Goal: Task Accomplishment & Management: Use online tool/utility

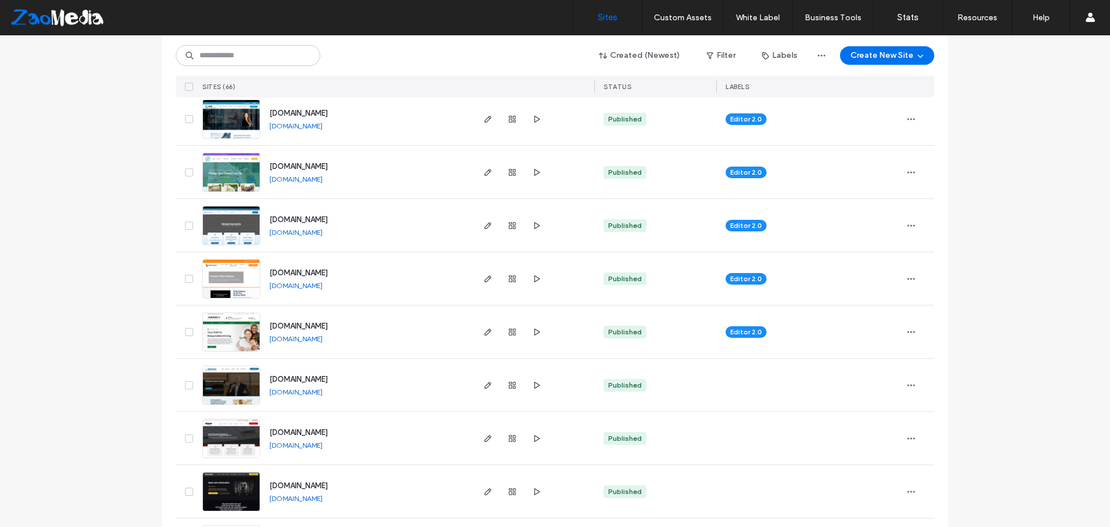
scroll to position [1677, 0]
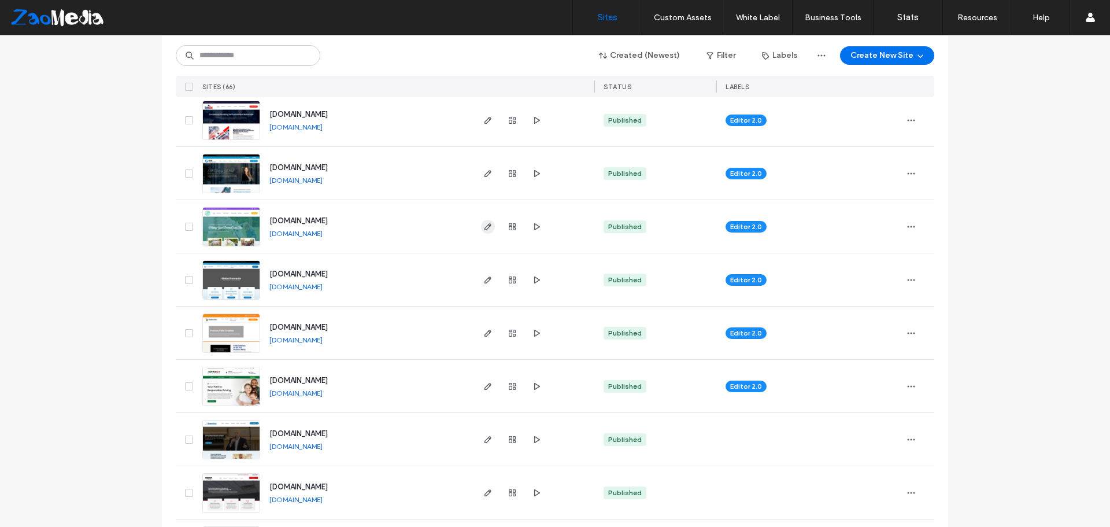
click at [483, 231] on icon "button" at bounding box center [487, 226] width 9 height 9
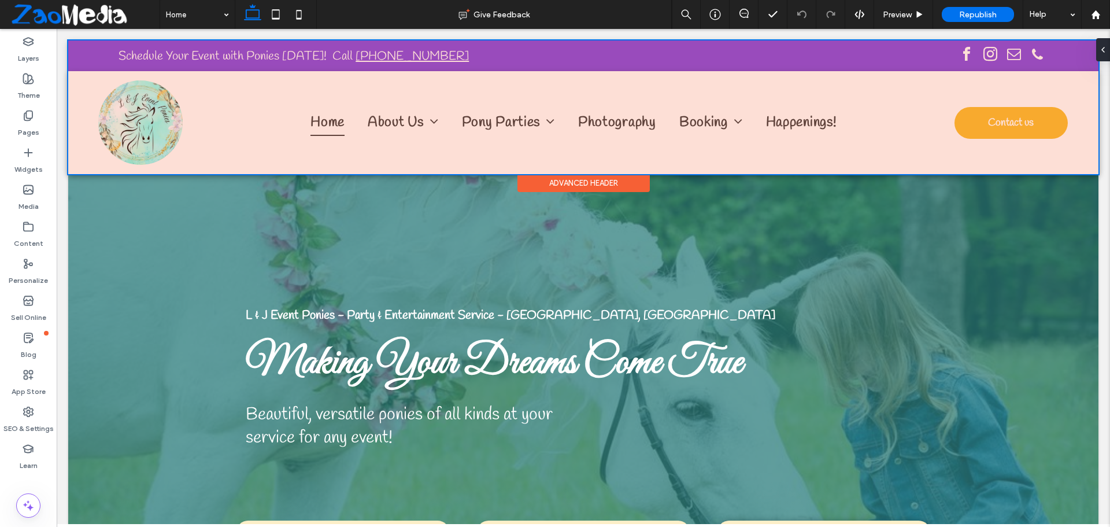
click at [701, 121] on div at bounding box center [583, 107] width 1031 height 134
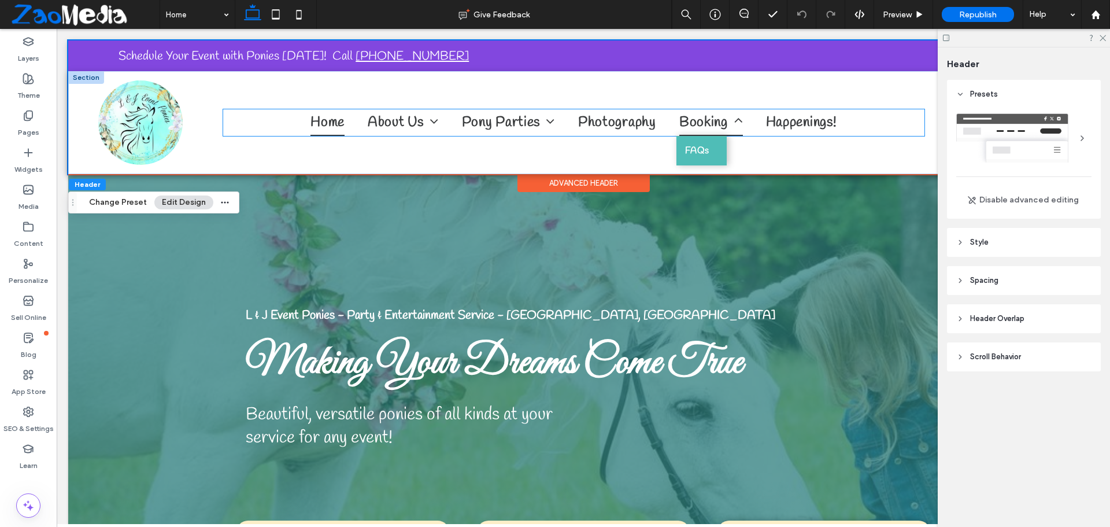
click at [700, 113] on span "Booking" at bounding box center [711, 122] width 64 height 27
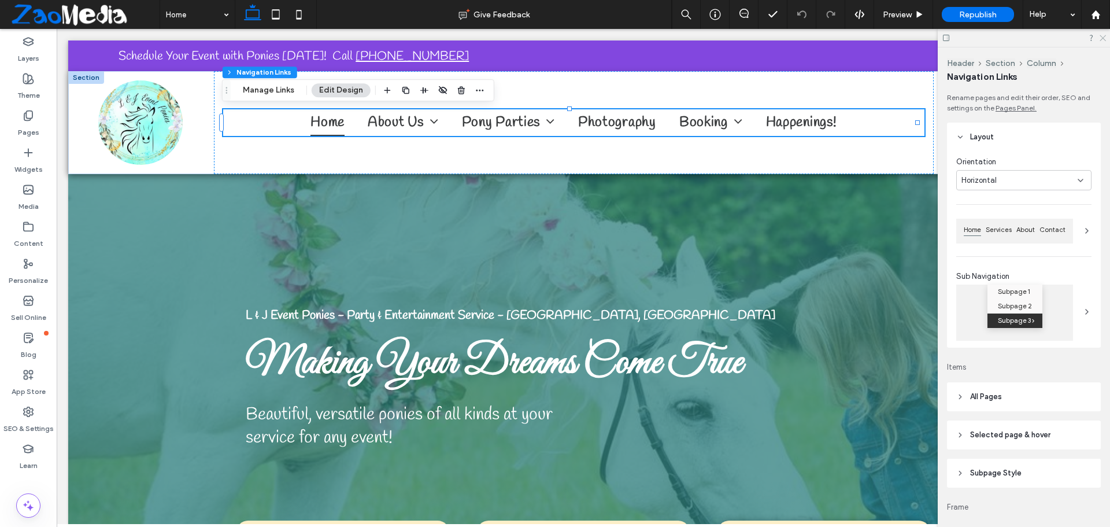
click at [1100, 35] on icon at bounding box center [1103, 38] width 8 height 8
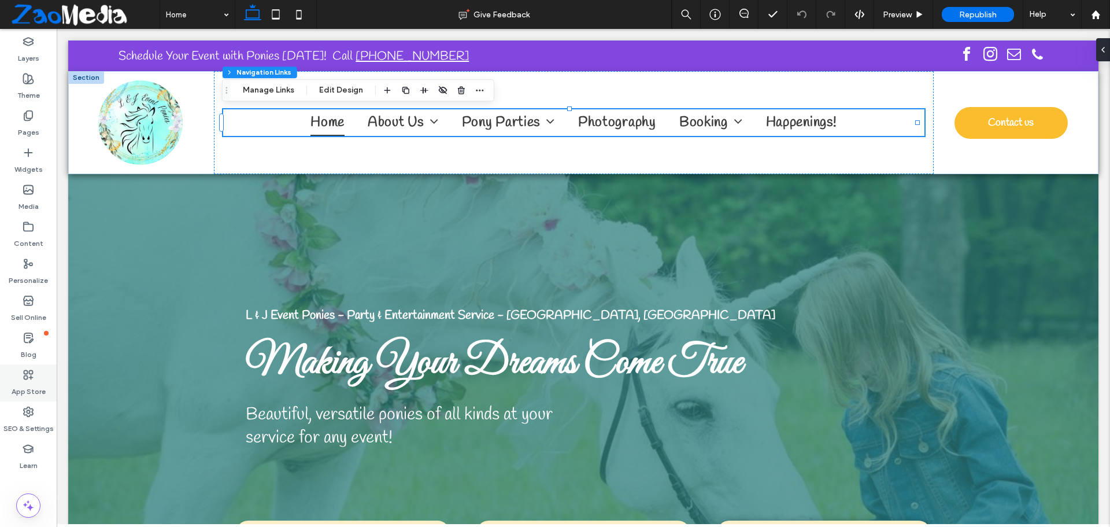
click at [15, 370] on div "App Store" at bounding box center [28, 382] width 57 height 37
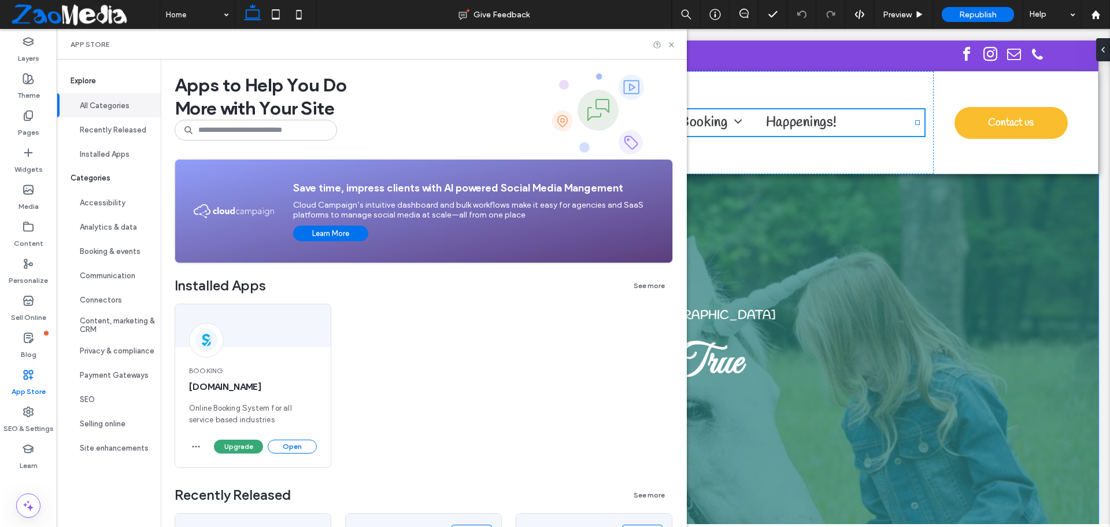
click at [738, 254] on div "L & J Event Ponies - Party & Entertainment Service - [GEOGRAPHIC_DATA], [GEOGRA…" at bounding box center [584, 378] width 694 height 408
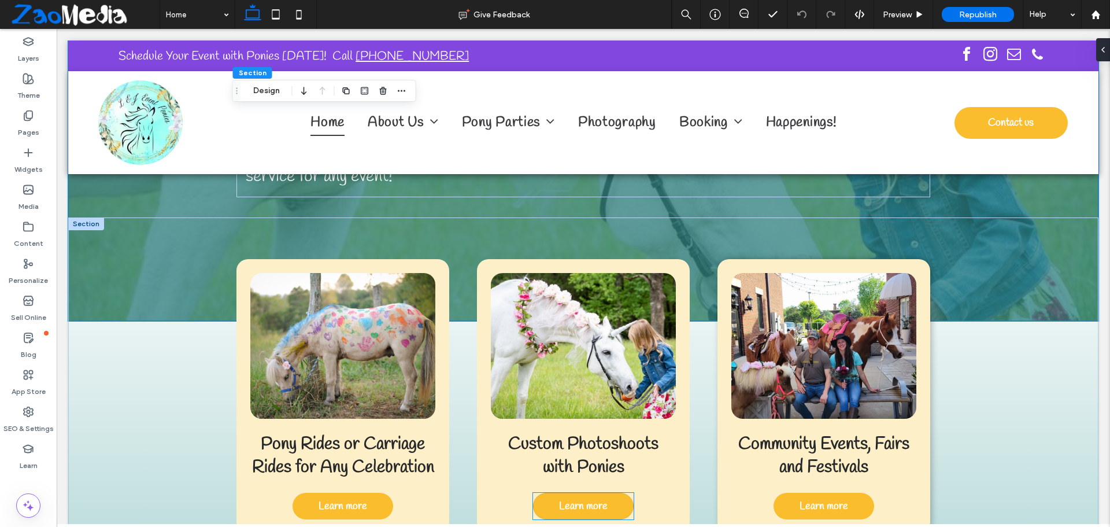
scroll to position [405, 0]
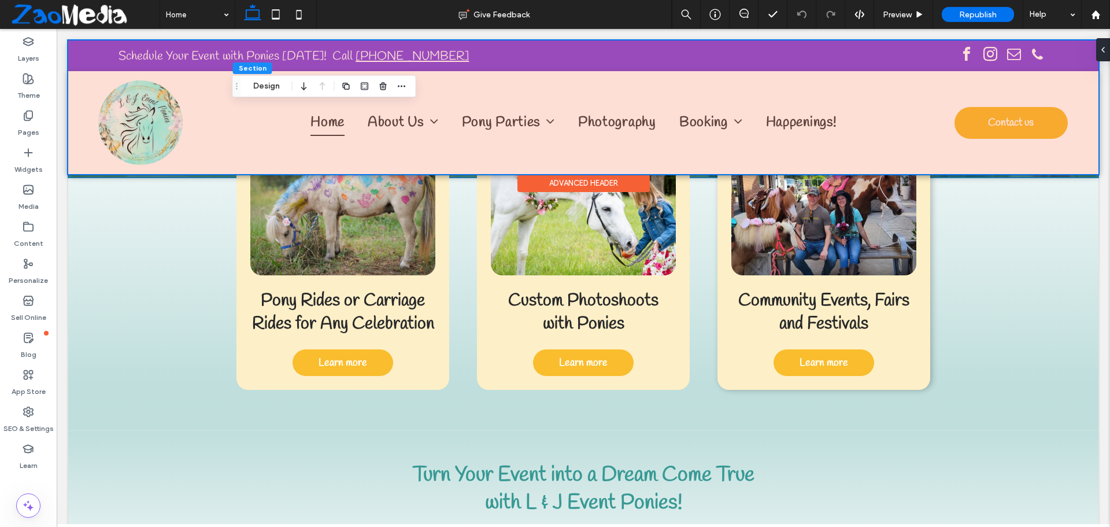
click at [717, 117] on div at bounding box center [583, 107] width 1031 height 134
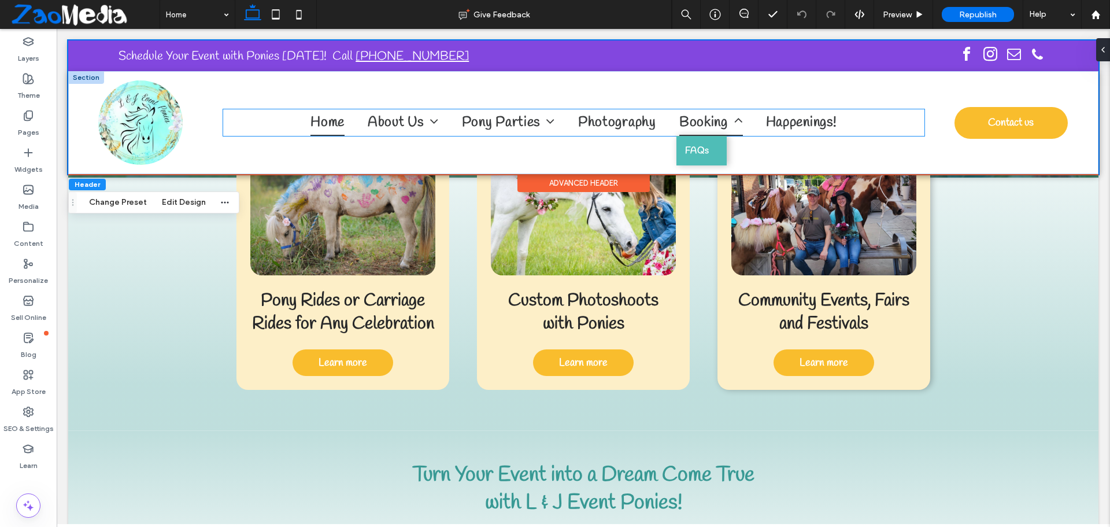
click at [712, 118] on span "Booking" at bounding box center [711, 122] width 64 height 27
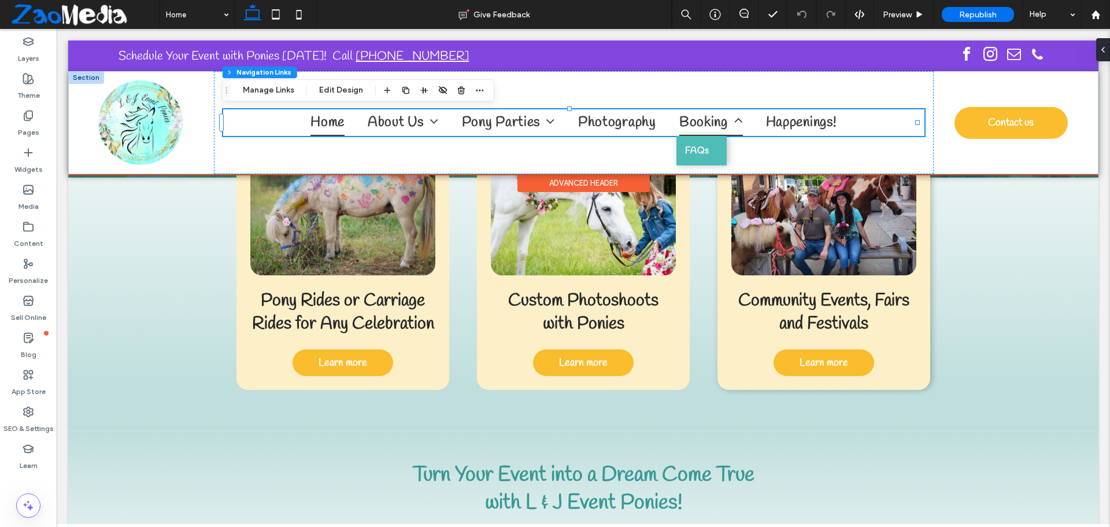
click at [679, 113] on span "Booking" at bounding box center [711, 122] width 64 height 27
click at [684, 128] on span "Booking" at bounding box center [711, 122] width 64 height 27
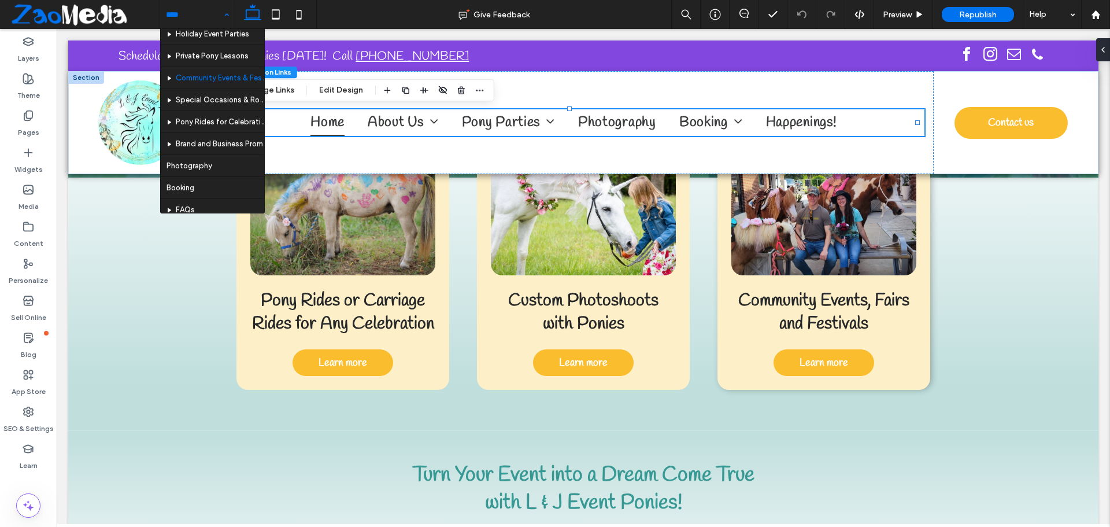
scroll to position [188, 0]
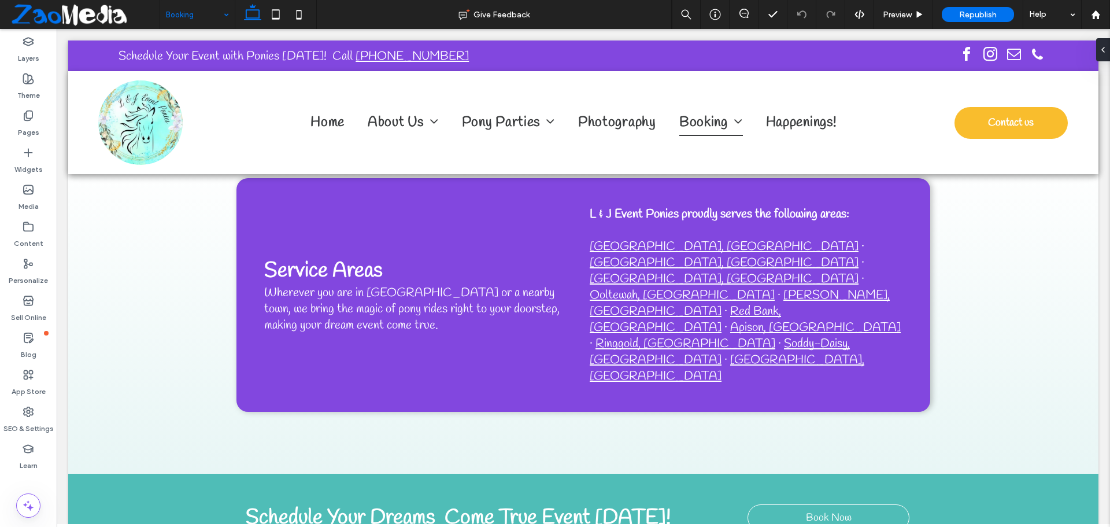
scroll to position [1418, 0]
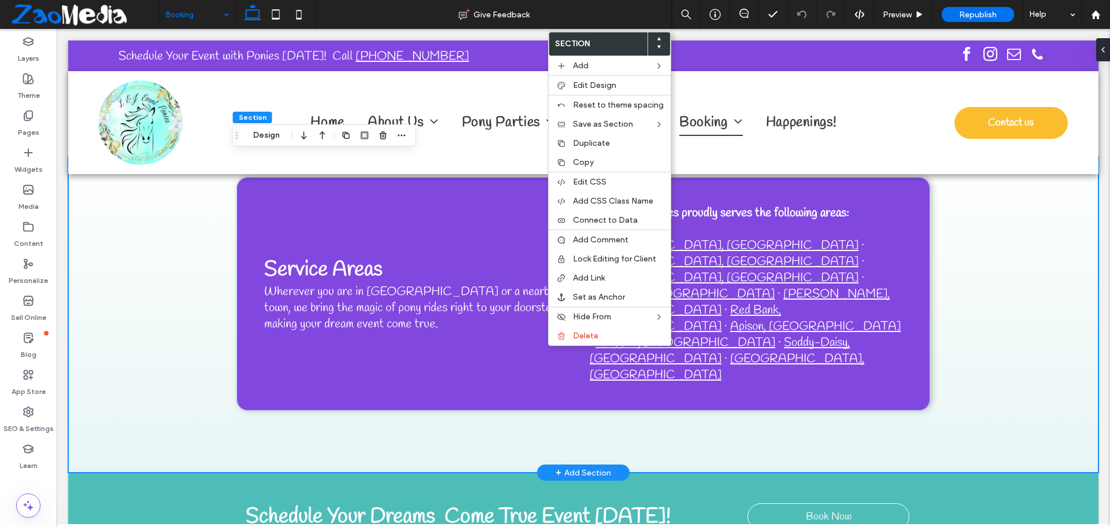
click at [556, 466] on span "+" at bounding box center [559, 472] width 6 height 13
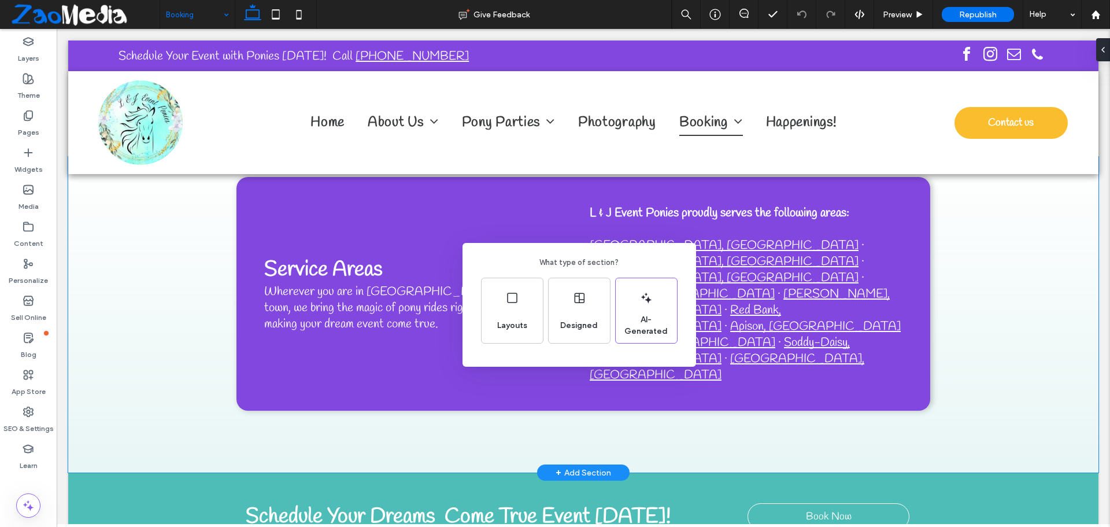
click at [561, 382] on div "What type of section? Layouts Designed AI-Generated" at bounding box center [555, 291] width 1110 height 583
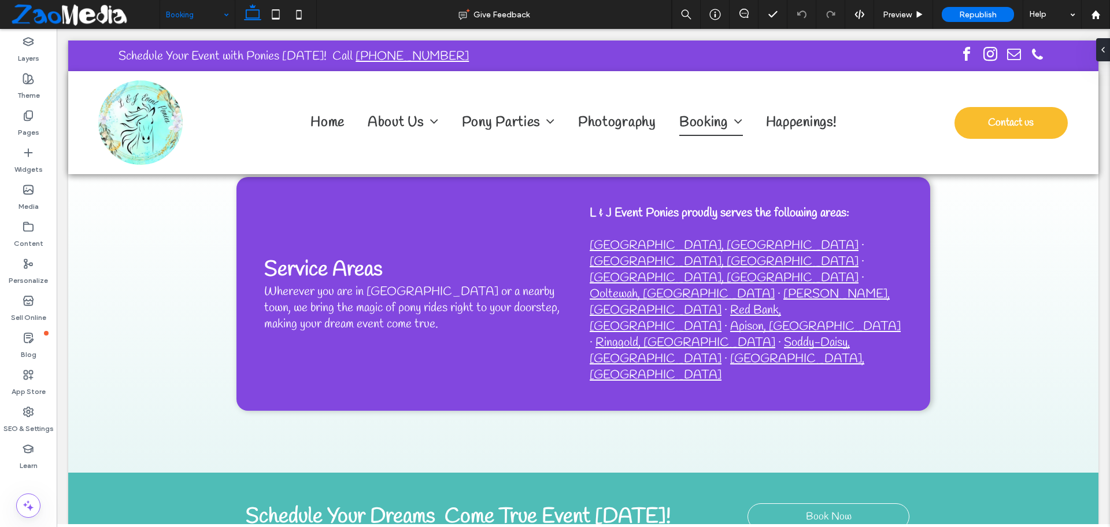
click at [561, 455] on div "Footer" at bounding box center [584, 464] width 94 height 18
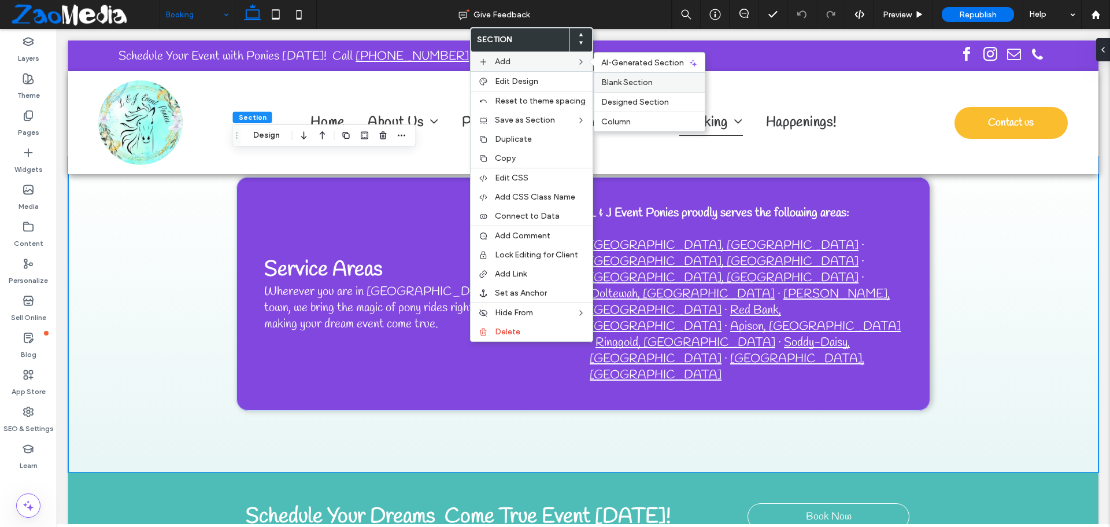
click at [615, 79] on span "Blank Section" at bounding box center [626, 82] width 51 height 10
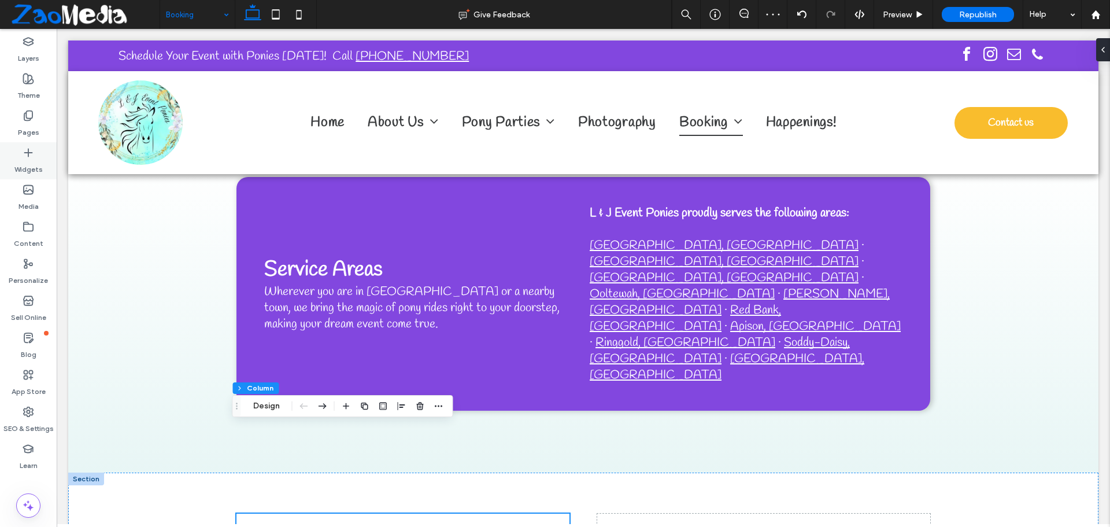
click at [36, 163] on label "Widgets" at bounding box center [28, 166] width 28 height 16
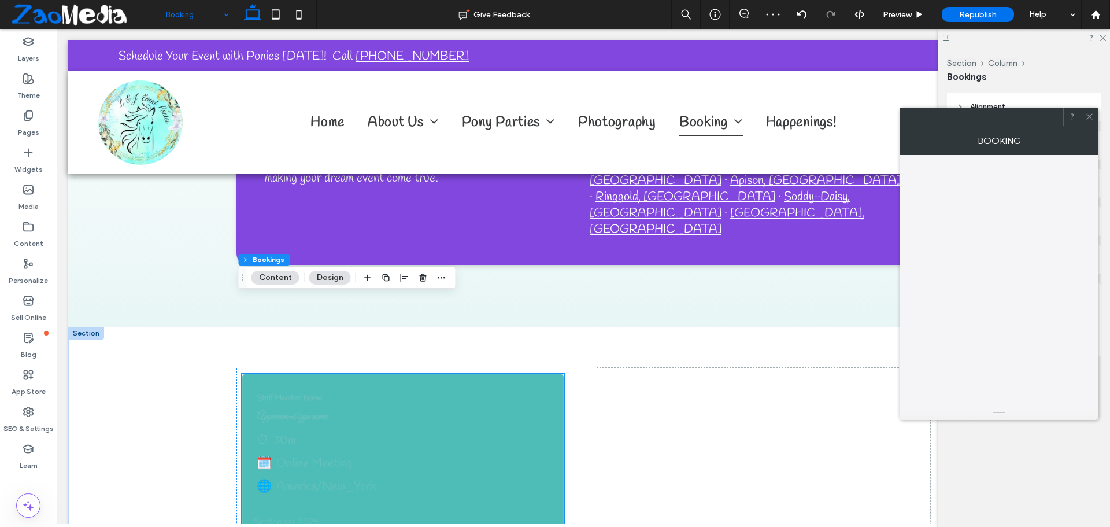
scroll to position [1565, 0]
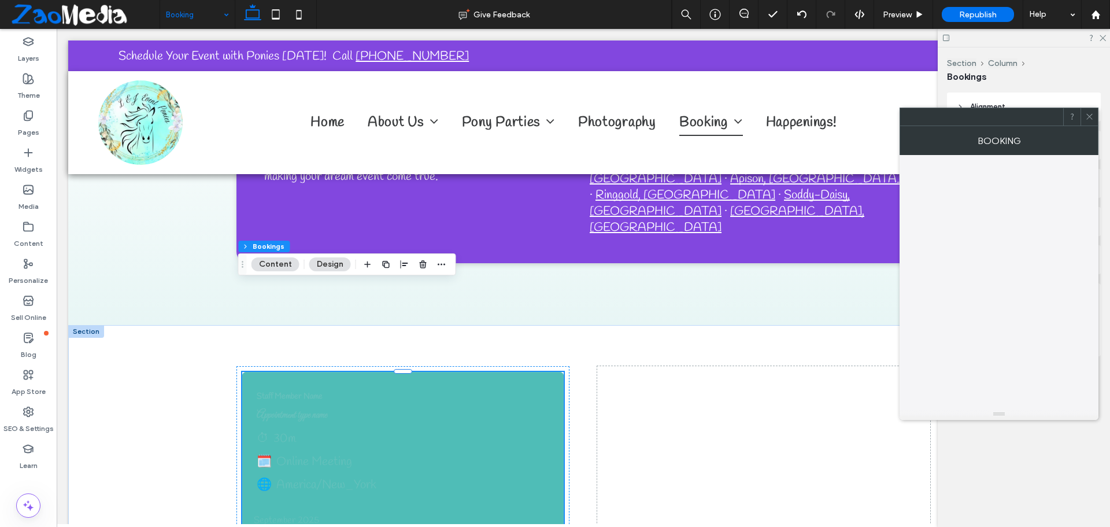
click at [268, 265] on button "Content" at bounding box center [276, 264] width 48 height 14
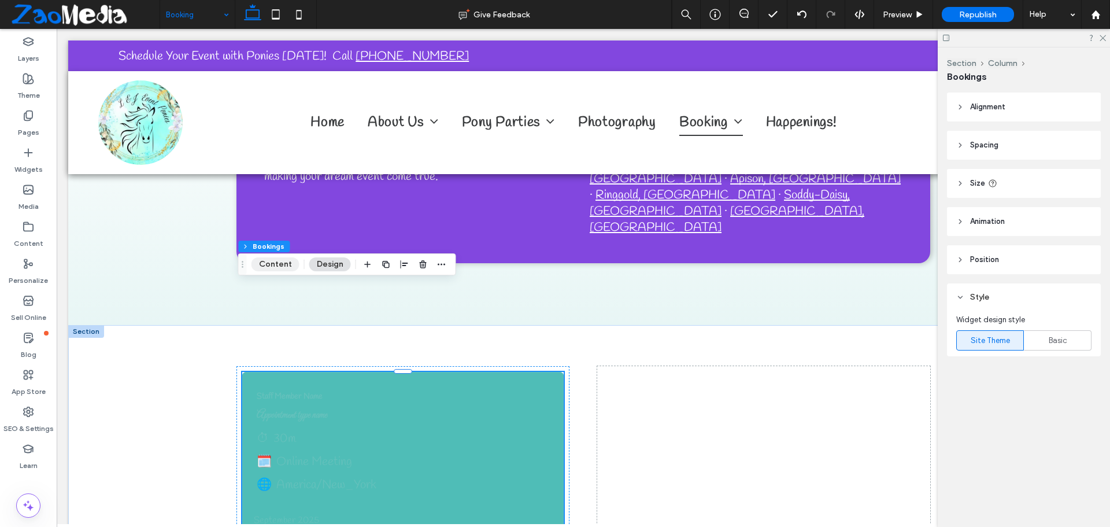
click at [268, 265] on button "Content" at bounding box center [276, 264] width 48 height 14
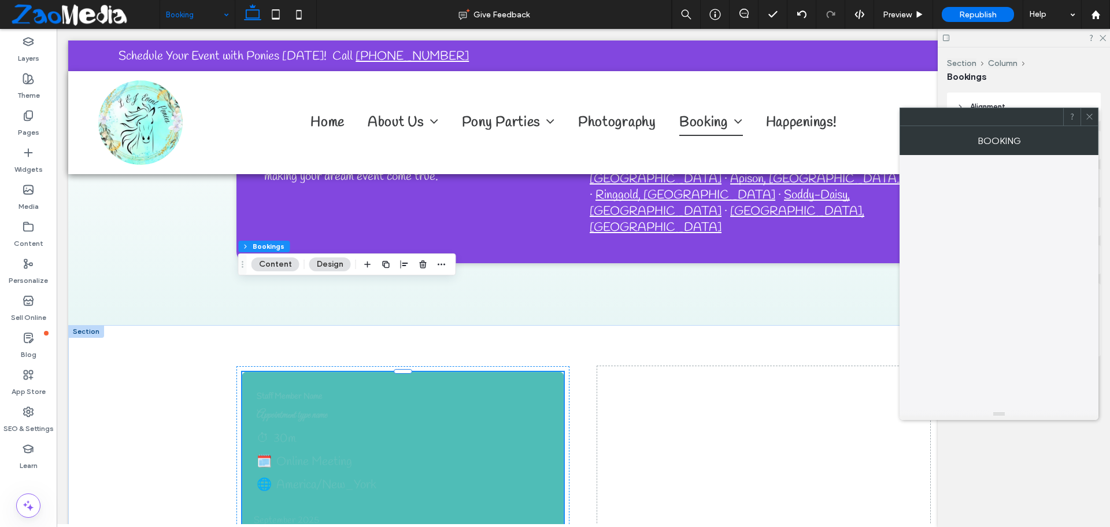
click at [323, 263] on button "Design" at bounding box center [330, 264] width 42 height 14
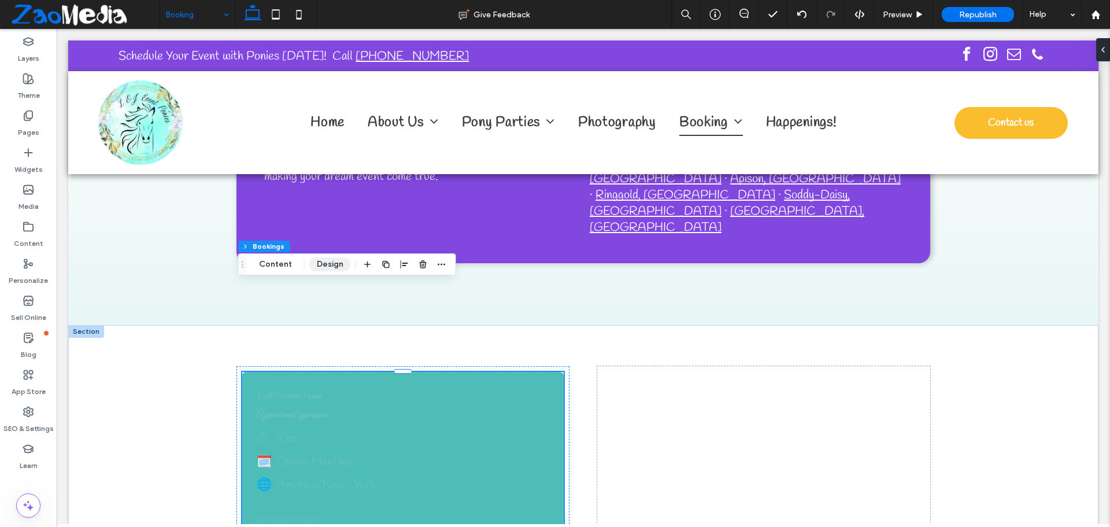
click at [323, 263] on button "Design" at bounding box center [330, 264] width 42 height 14
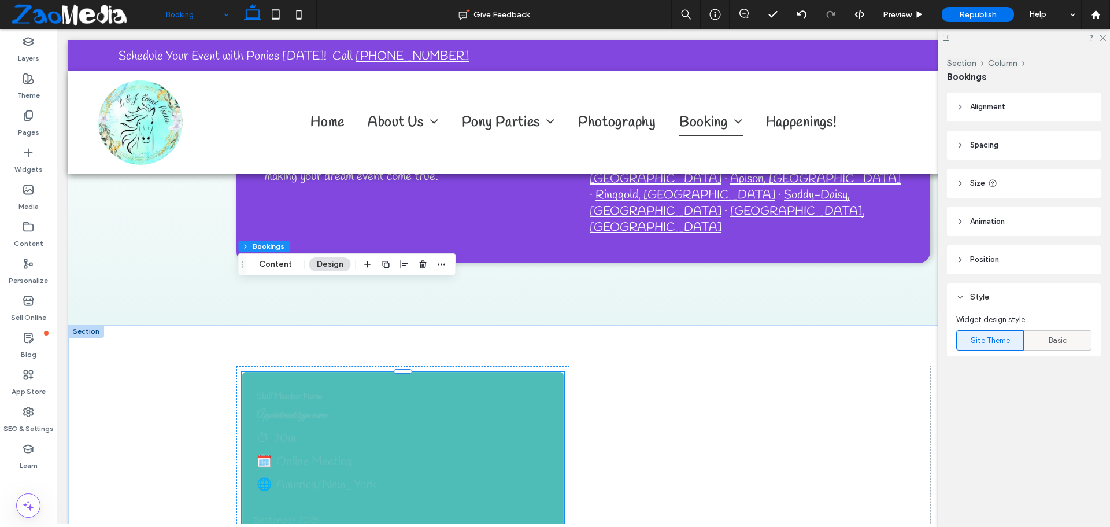
click at [1039, 342] on div "Basic" at bounding box center [1058, 340] width 53 height 19
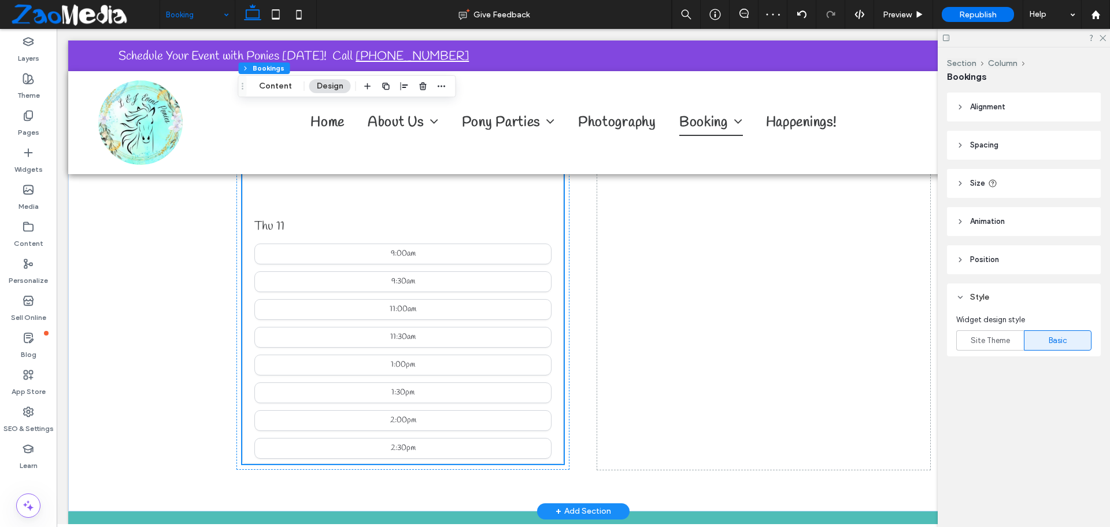
scroll to position [2228, 0]
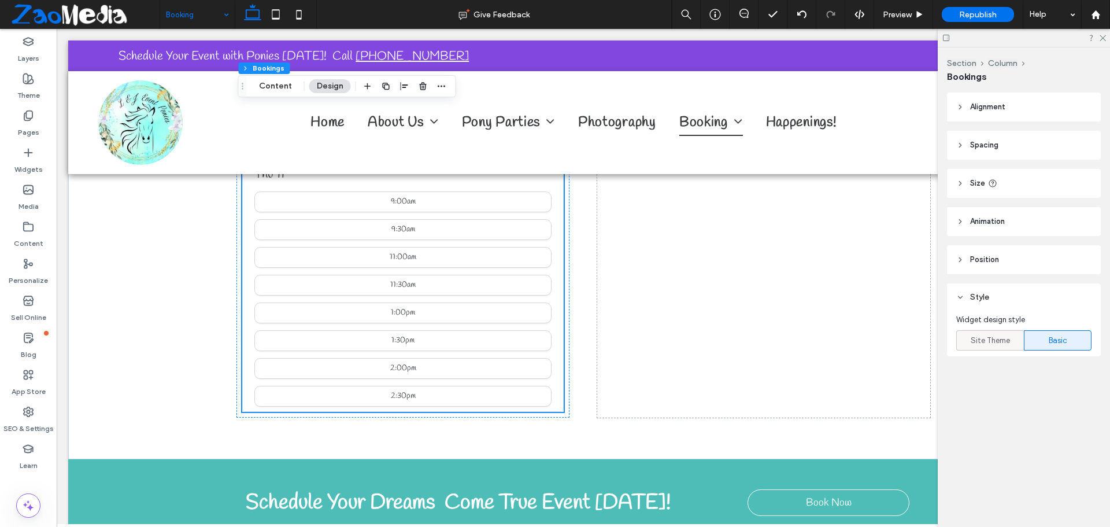
click at [1004, 340] on span "Site Theme" at bounding box center [990, 341] width 39 height 12
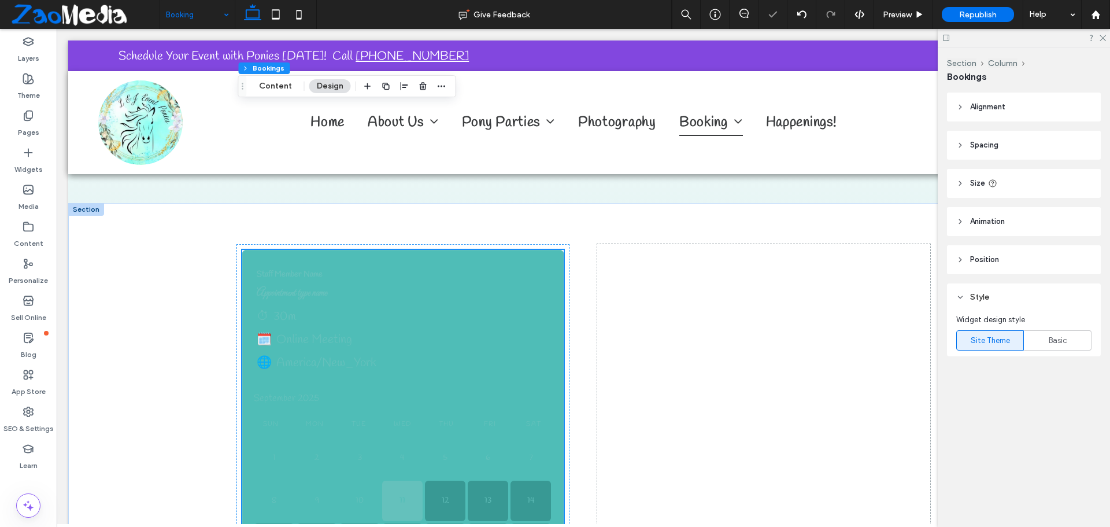
scroll to position [1591, 0]
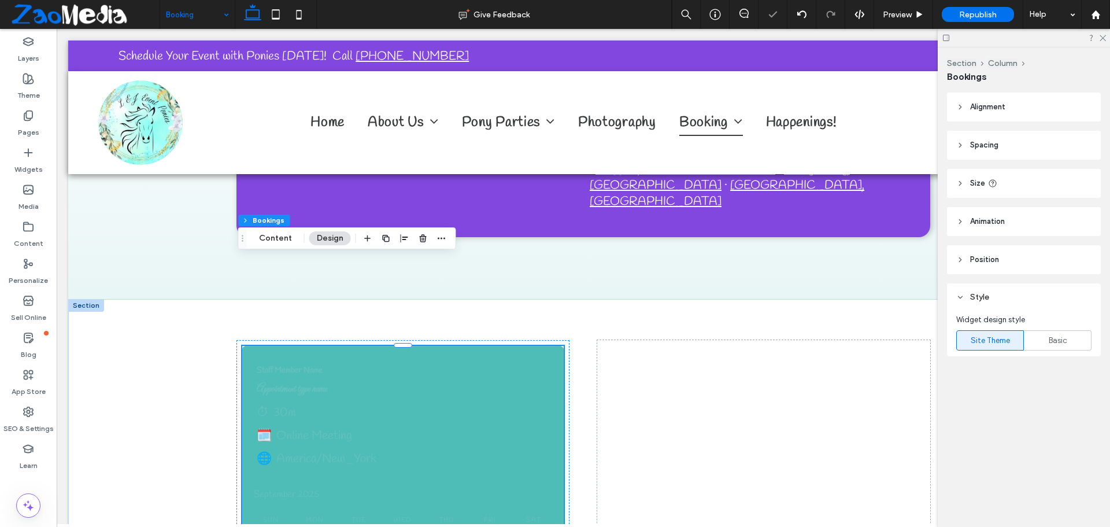
click at [356, 404] on div "⏱ 30m" at bounding box center [403, 412] width 293 height 16
click at [279, 238] on button "Content" at bounding box center [276, 238] width 48 height 14
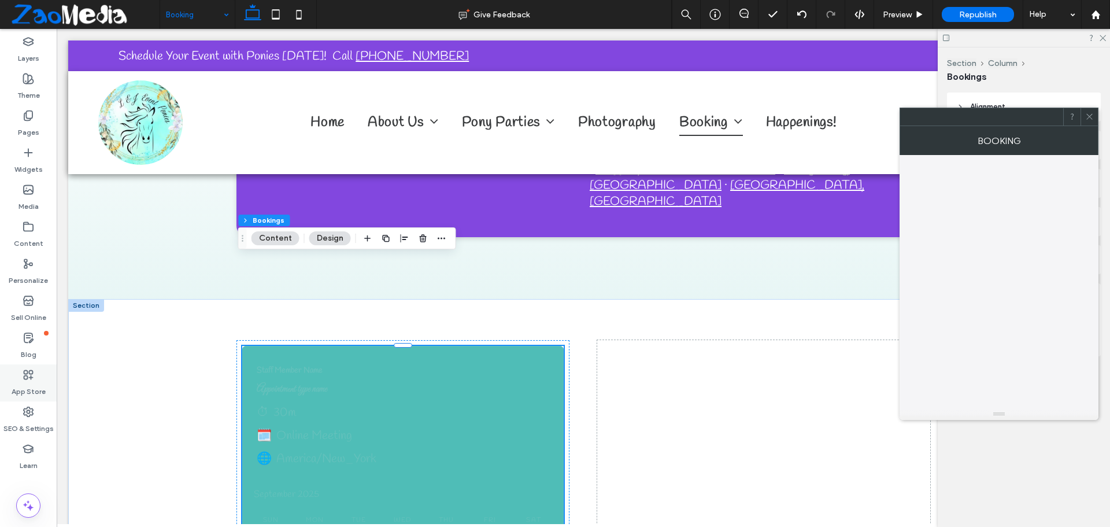
click at [13, 385] on label "App Store" at bounding box center [29, 389] width 34 height 16
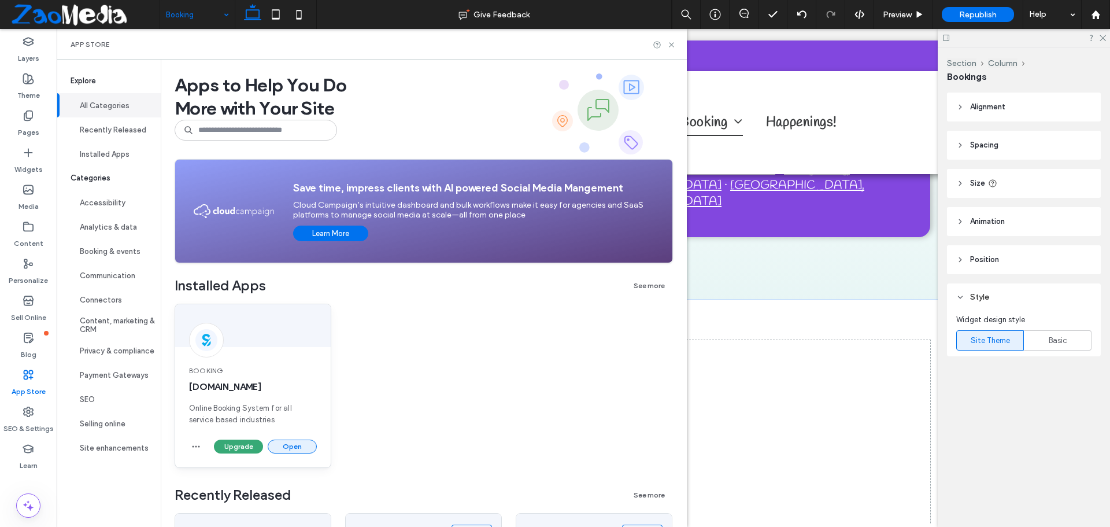
click at [291, 443] on button "Open" at bounding box center [292, 447] width 49 height 14
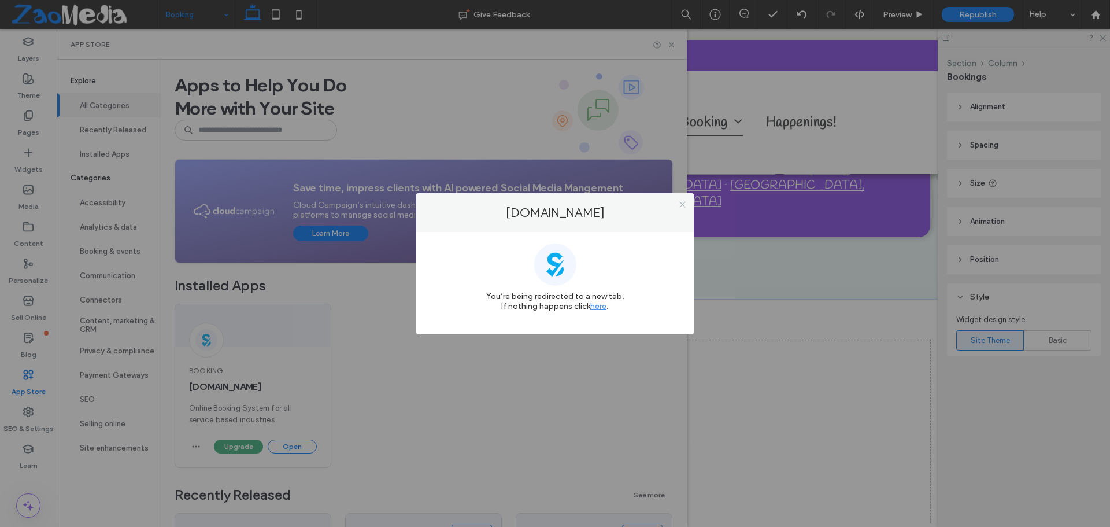
click at [681, 204] on icon at bounding box center [682, 204] width 9 height 9
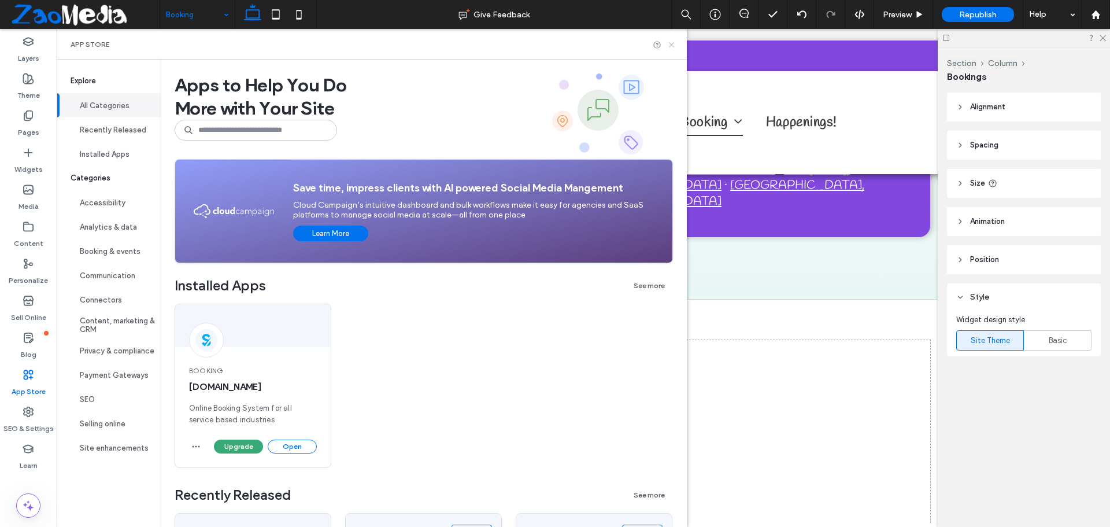
click at [676, 47] on icon at bounding box center [671, 44] width 9 height 9
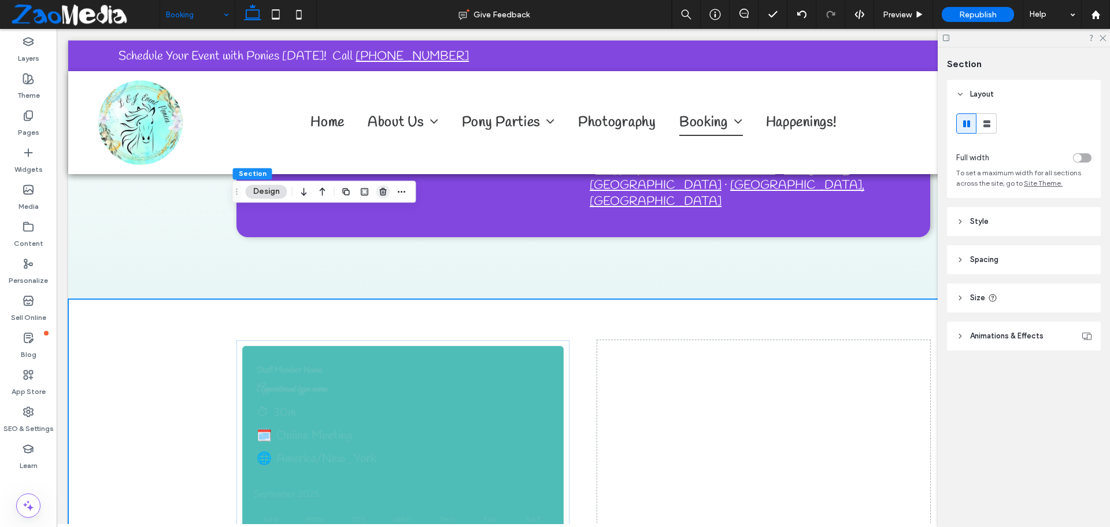
click at [382, 192] on use "button" at bounding box center [382, 192] width 7 height 8
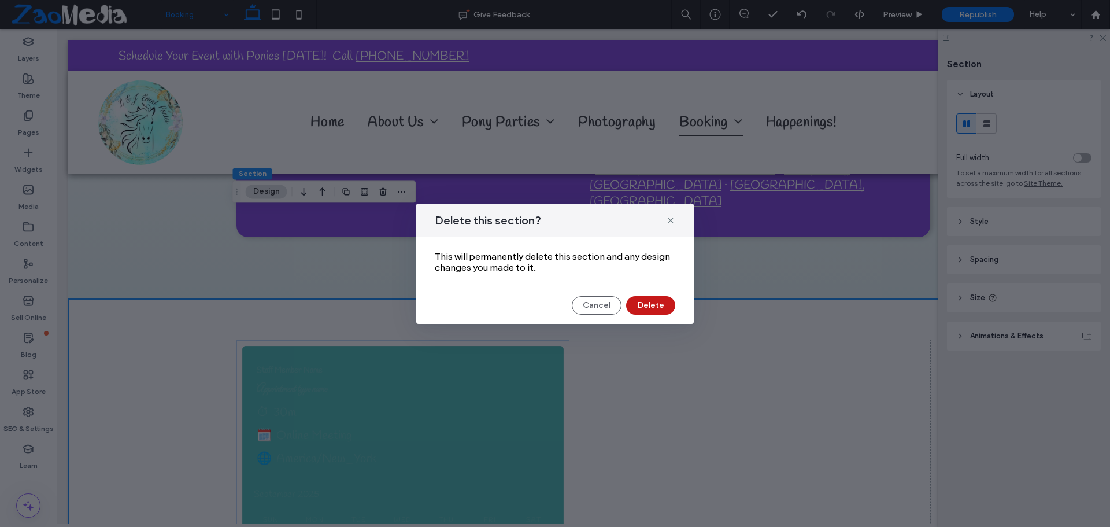
click at [644, 305] on button "Delete" at bounding box center [650, 305] width 49 height 19
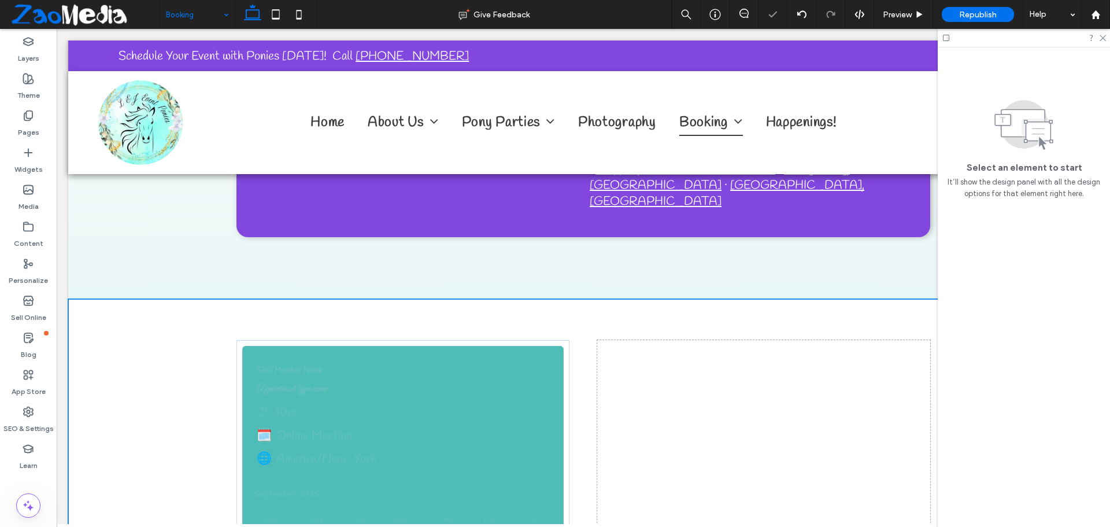
scroll to position [1427, 0]
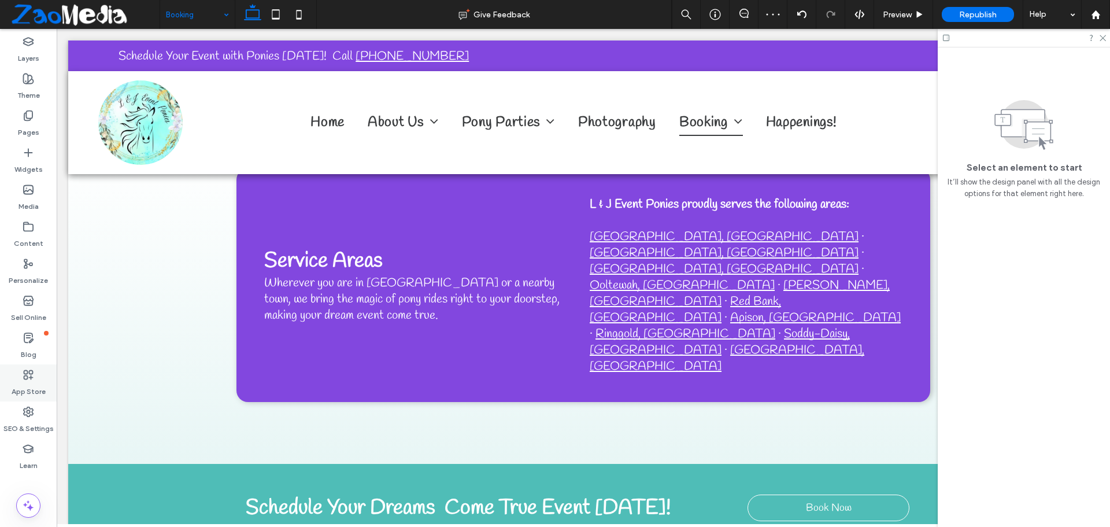
click at [42, 389] on label "App Store" at bounding box center [29, 389] width 34 height 16
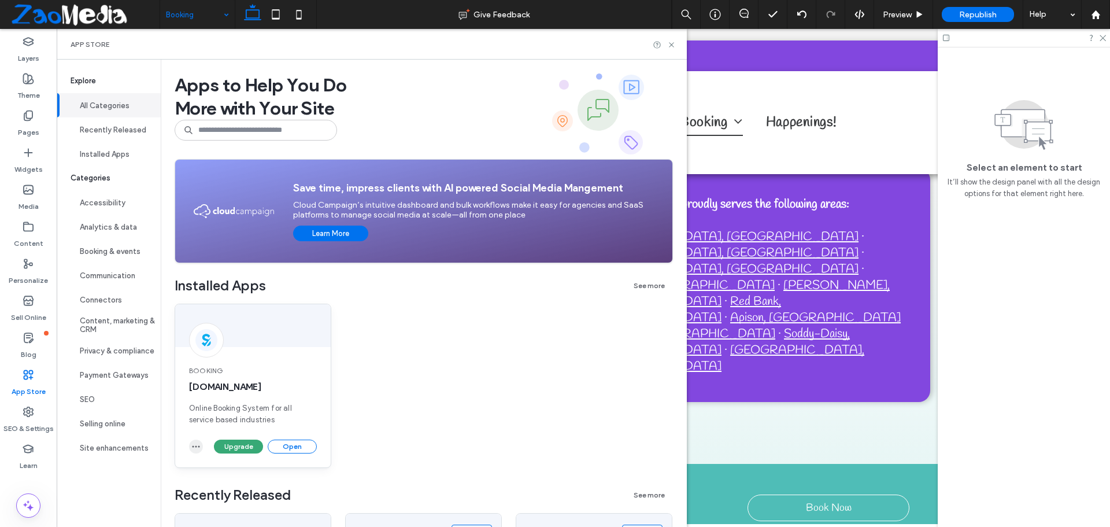
click at [200, 450] on icon "button" at bounding box center [195, 446] width 9 height 9
click at [201, 470] on span "Uninstall app" at bounding box center [222, 474] width 47 height 12
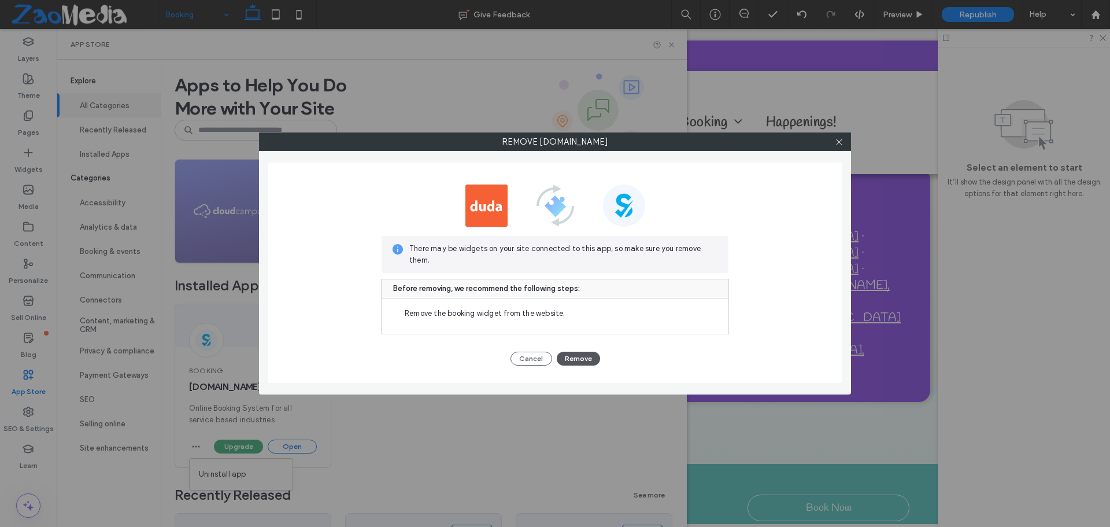
click at [575, 357] on button "Remove" at bounding box center [578, 359] width 43 height 14
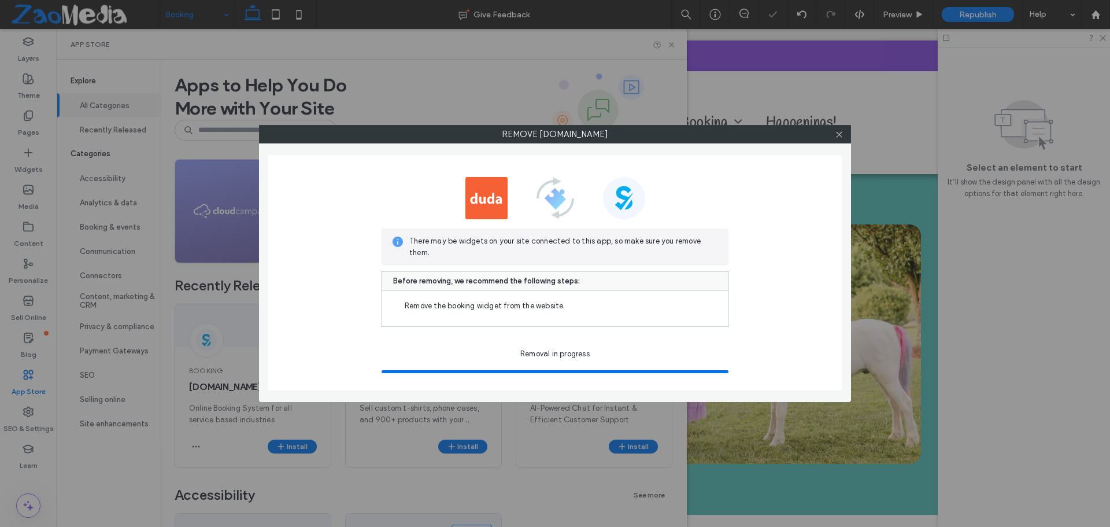
scroll to position [0, 0]
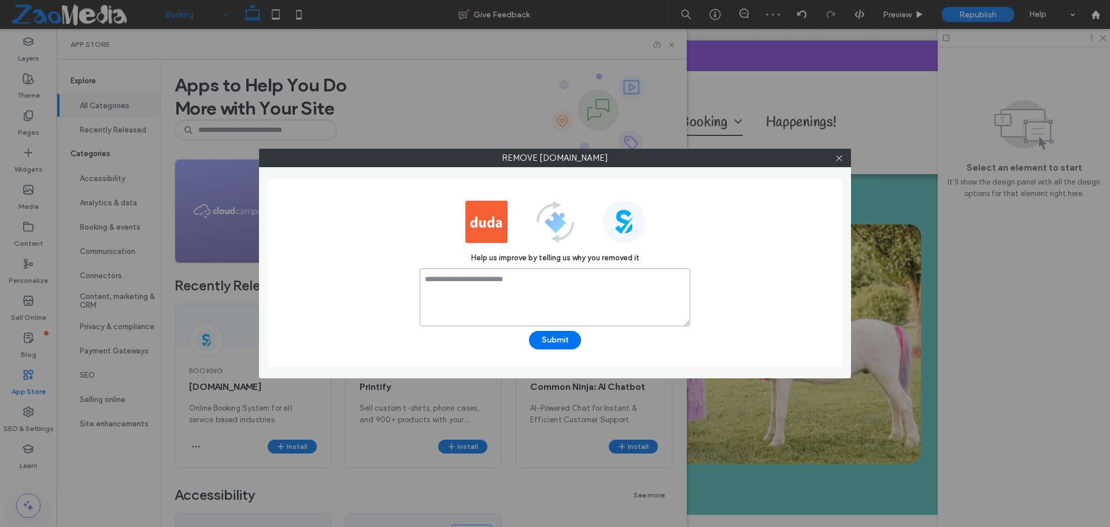
click at [498, 294] on textarea at bounding box center [555, 297] width 271 height 58
type textarea "**********"
click at [565, 348] on button "Submit" at bounding box center [555, 340] width 52 height 19
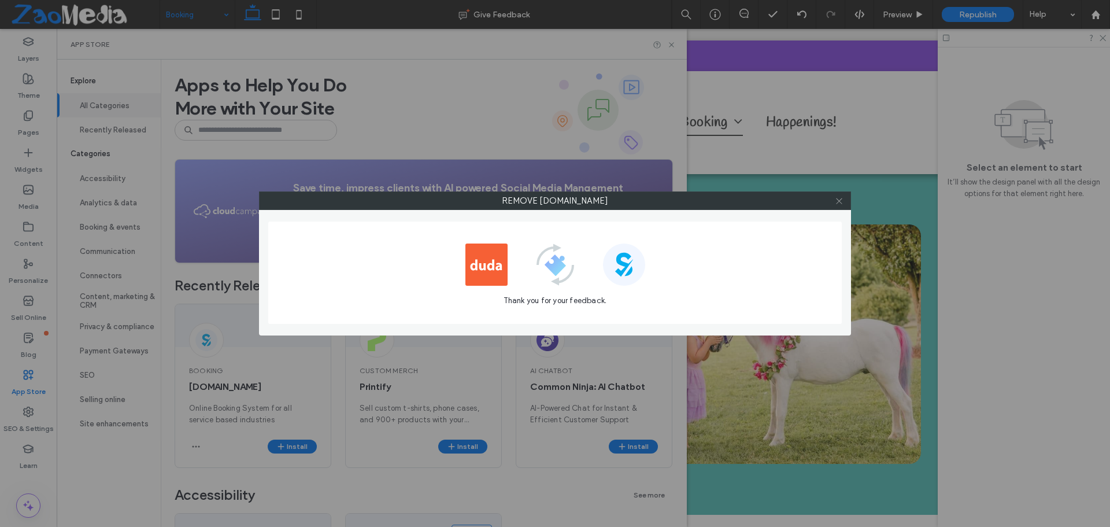
click at [838, 205] on icon at bounding box center [839, 201] width 9 height 9
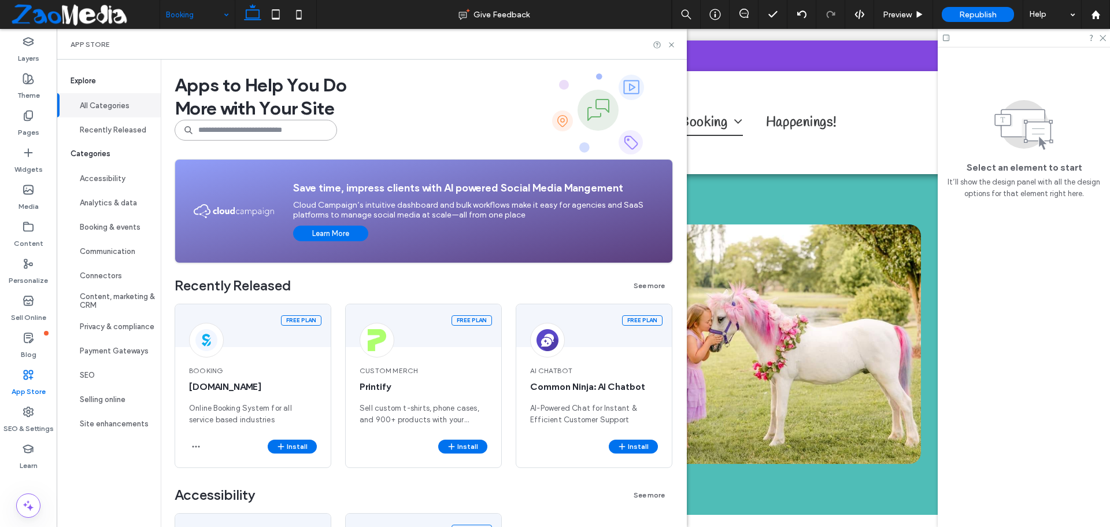
click at [289, 127] on input at bounding box center [256, 130] width 163 height 21
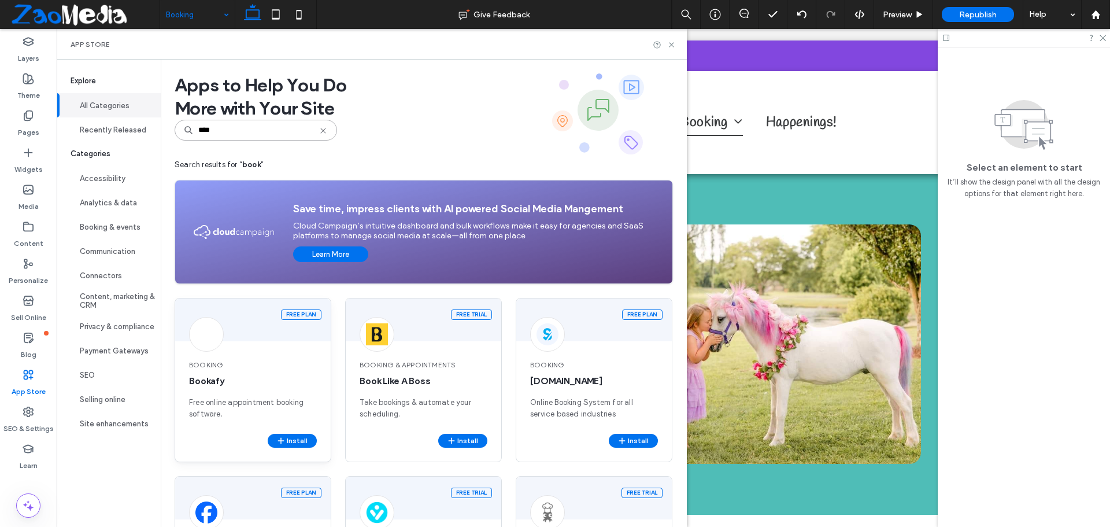
type input "****"
click at [237, 352] on div "Booking Bookafy Free online appointment booking software." at bounding box center [253, 390] width 156 height 88
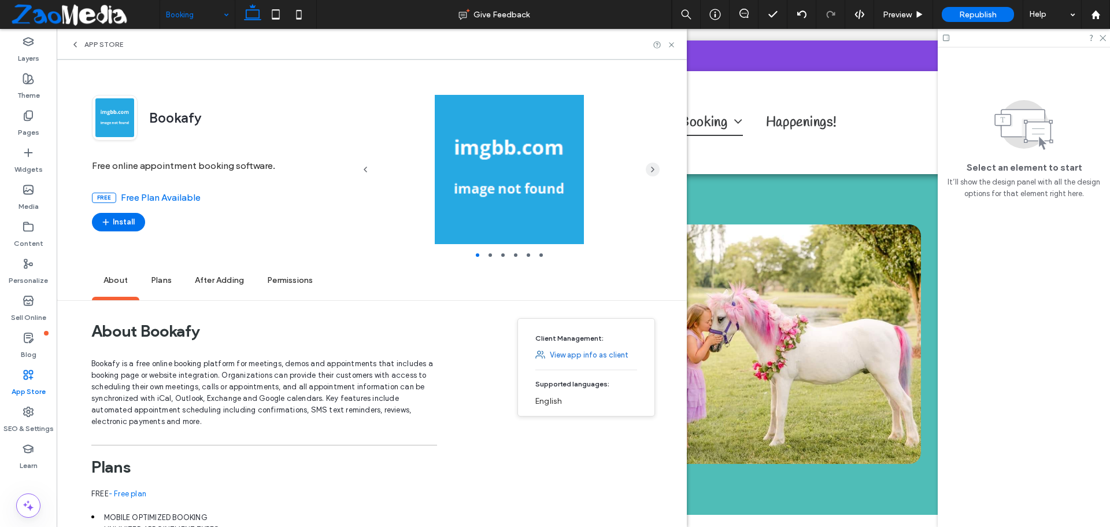
click at [647, 171] on span "button" at bounding box center [653, 170] width 14 height 14
click at [608, 357] on link "View app info as client" at bounding box center [589, 355] width 79 height 12
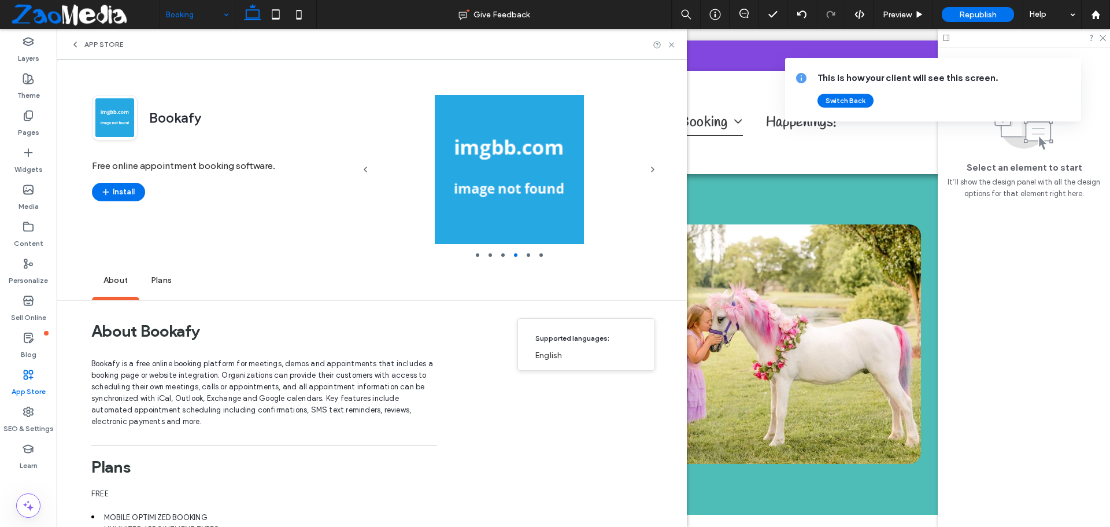
click at [608, 357] on div "Supported languages: English" at bounding box center [587, 344] width 138 height 53
click at [858, 95] on button "Switch Back" at bounding box center [846, 101] width 56 height 14
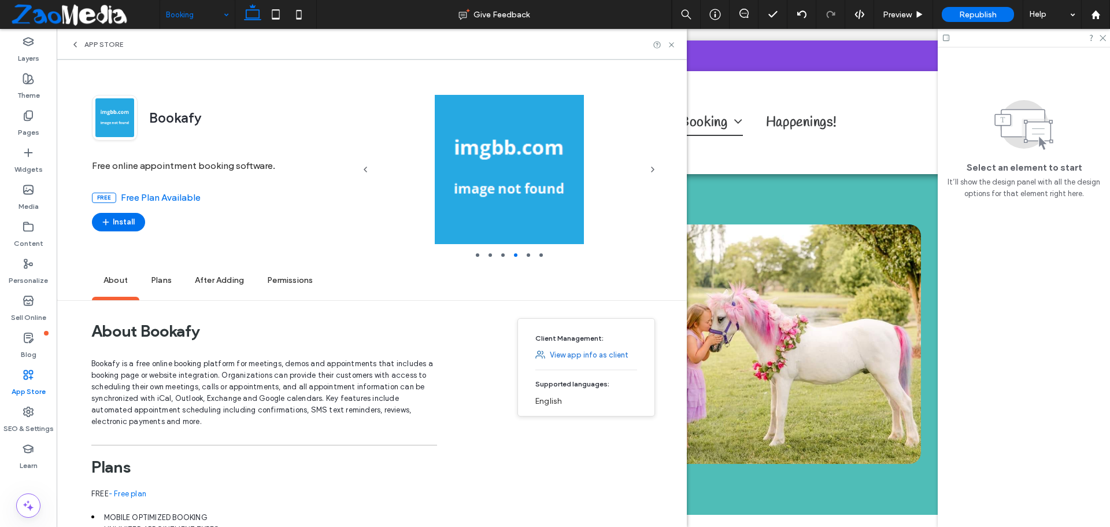
click at [164, 285] on span "Plans" at bounding box center [161, 281] width 44 height 32
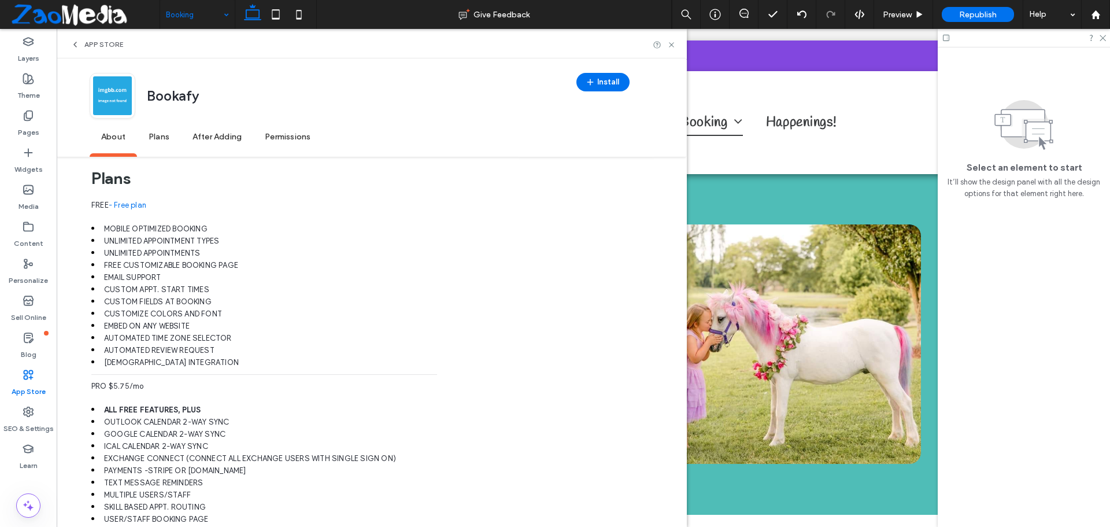
click at [278, 136] on span "Permissions" at bounding box center [287, 137] width 69 height 32
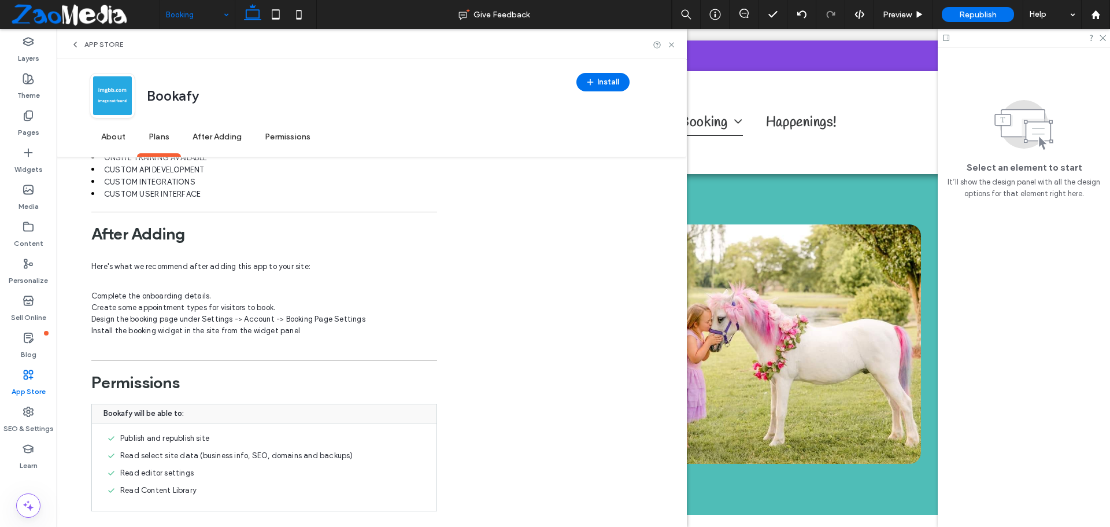
scroll to position [1032, 0]
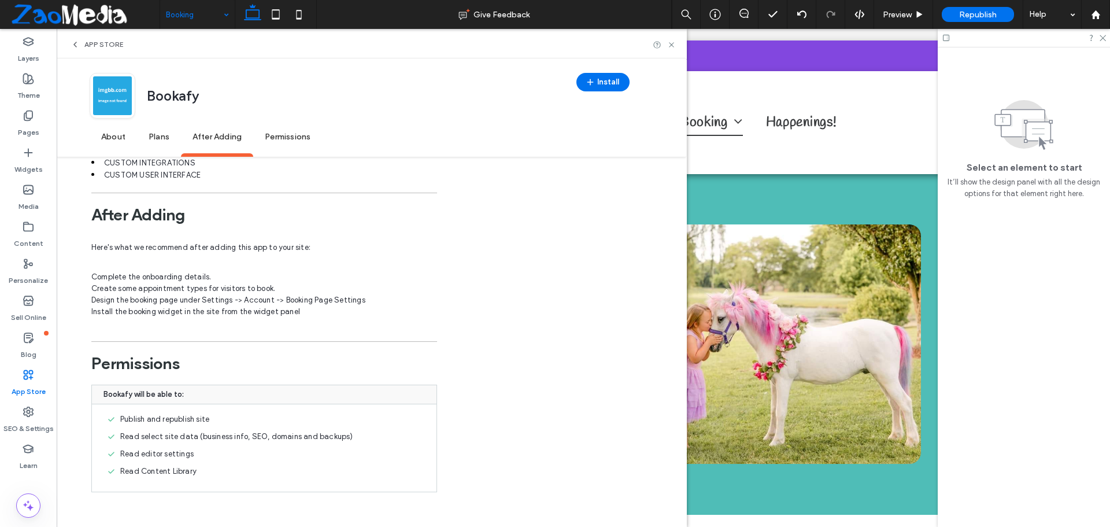
click at [69, 47] on div "App Store" at bounding box center [372, 44] width 630 height 31
click at [73, 47] on icon at bounding box center [75, 44] width 9 height 9
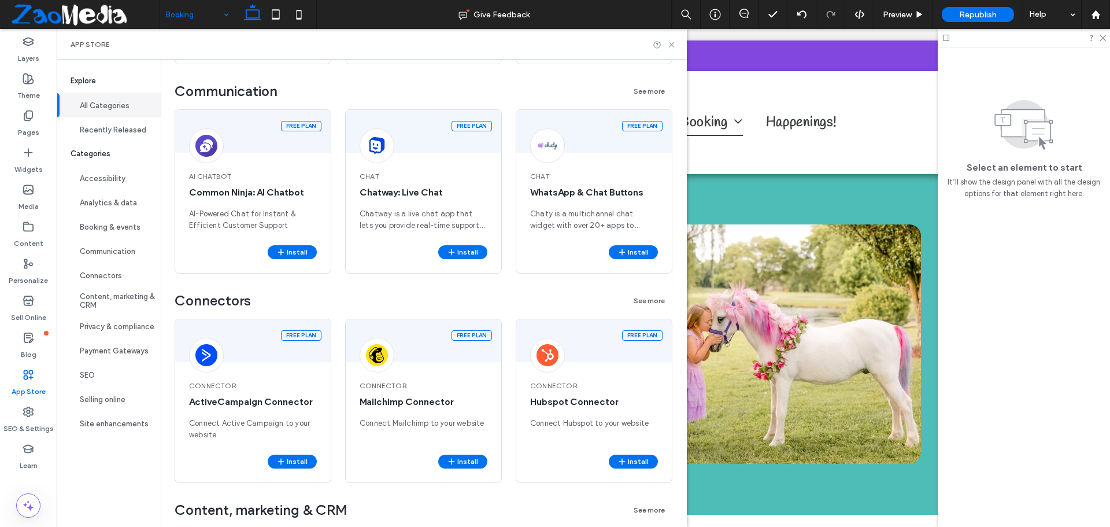
scroll to position [0, 0]
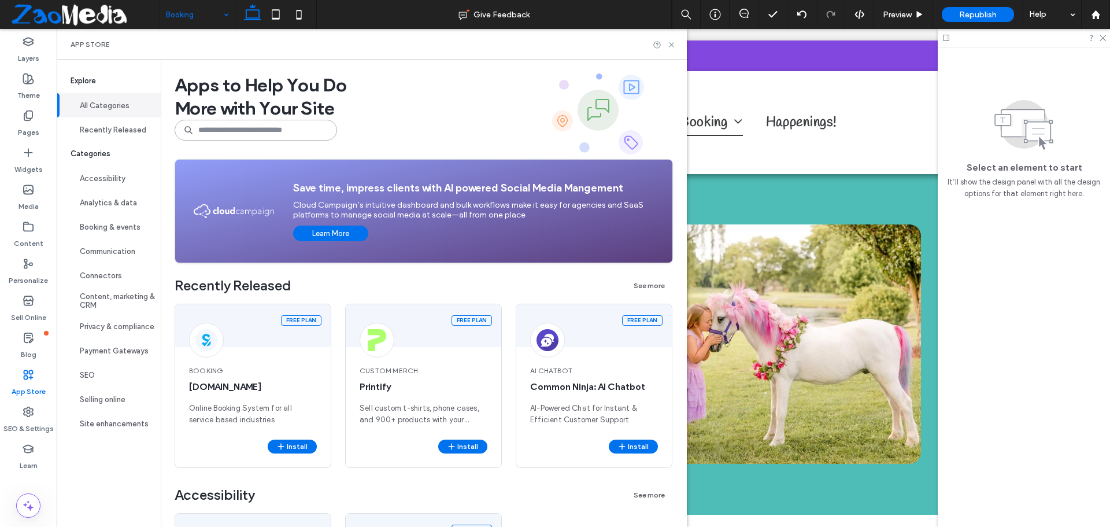
click at [247, 131] on input at bounding box center [256, 130] width 163 height 21
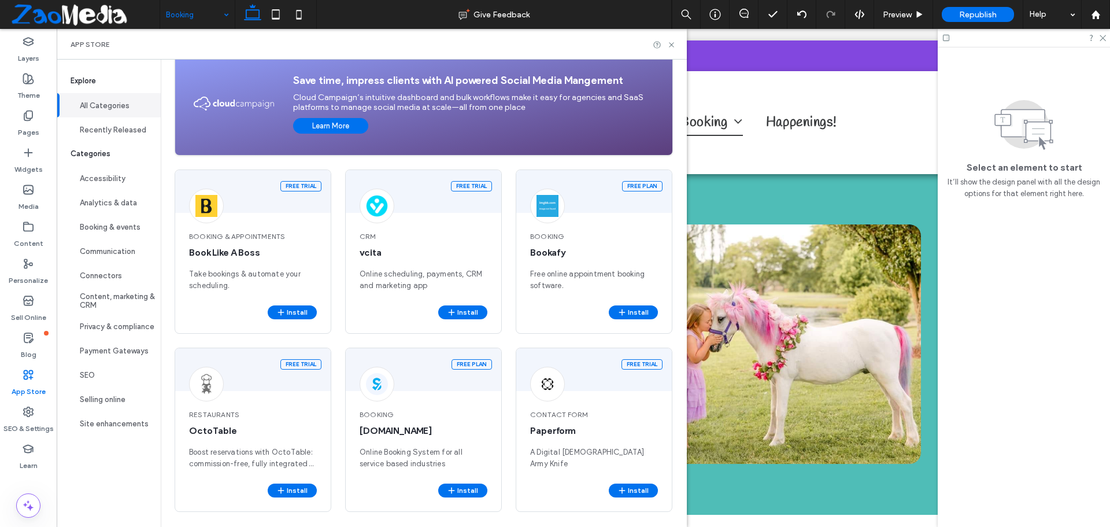
scroll to position [132, 0]
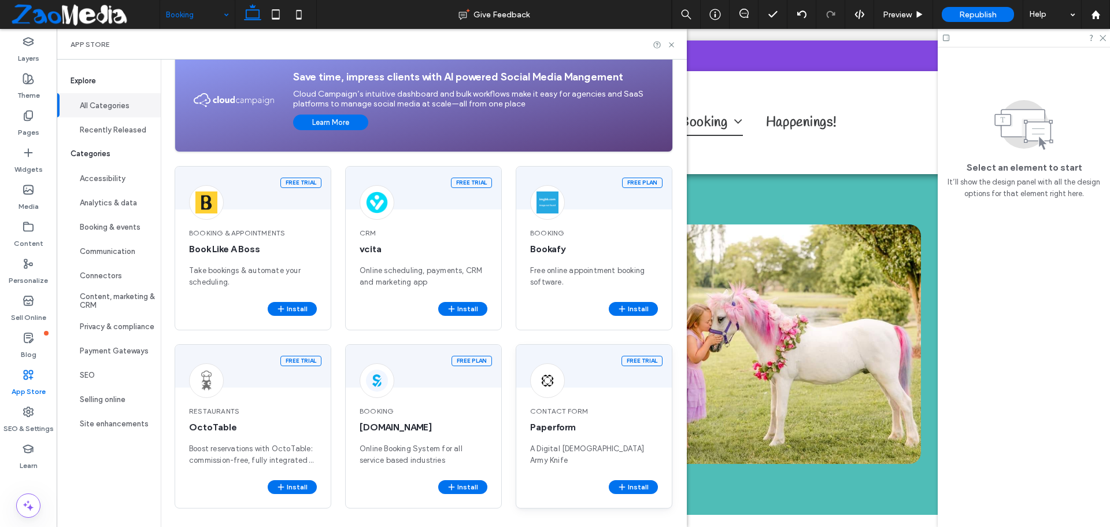
type input "*******"
click at [578, 390] on div "Free trial Contact Form Paperform A Digital [DEMOGRAPHIC_DATA] Army Knife Insta…" at bounding box center [594, 426] width 157 height 164
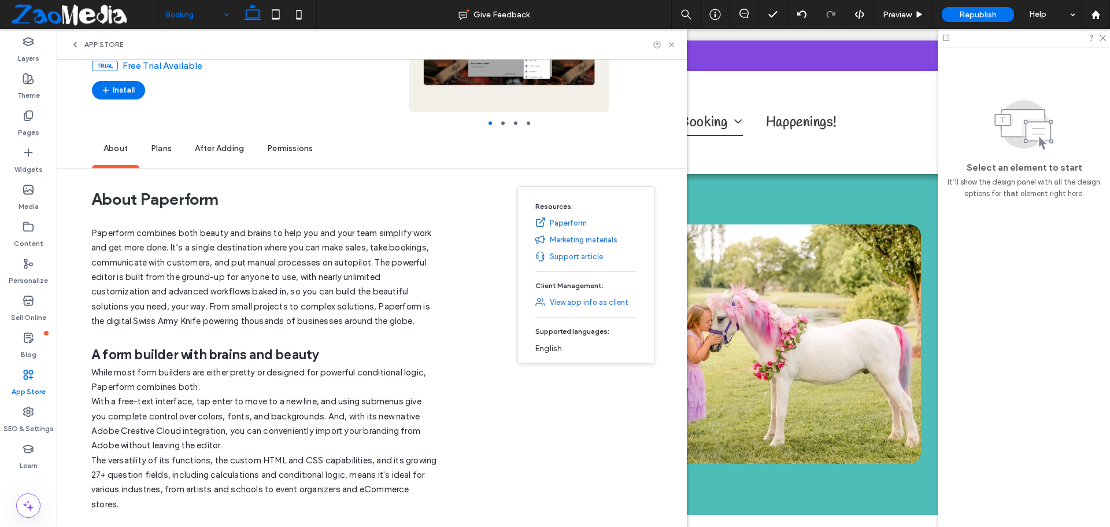
scroll to position [0, 0]
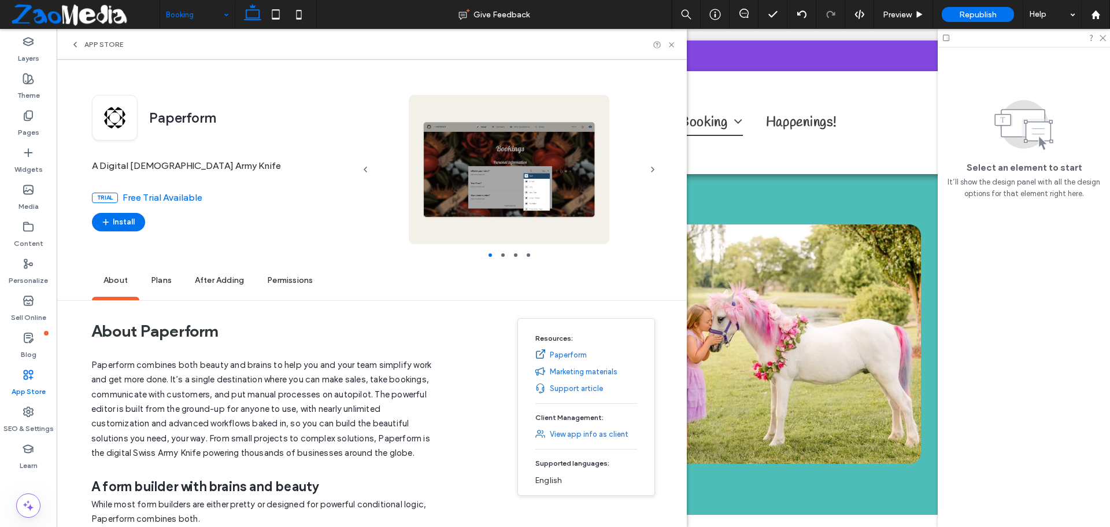
click at [507, 183] on div at bounding box center [509, 169] width 264 height 149
click at [524, 199] on div at bounding box center [509, 169] width 264 height 149
click at [563, 352] on link "Paperform" at bounding box center [568, 355] width 37 height 12
